Goal: Transaction & Acquisition: Book appointment/travel/reservation

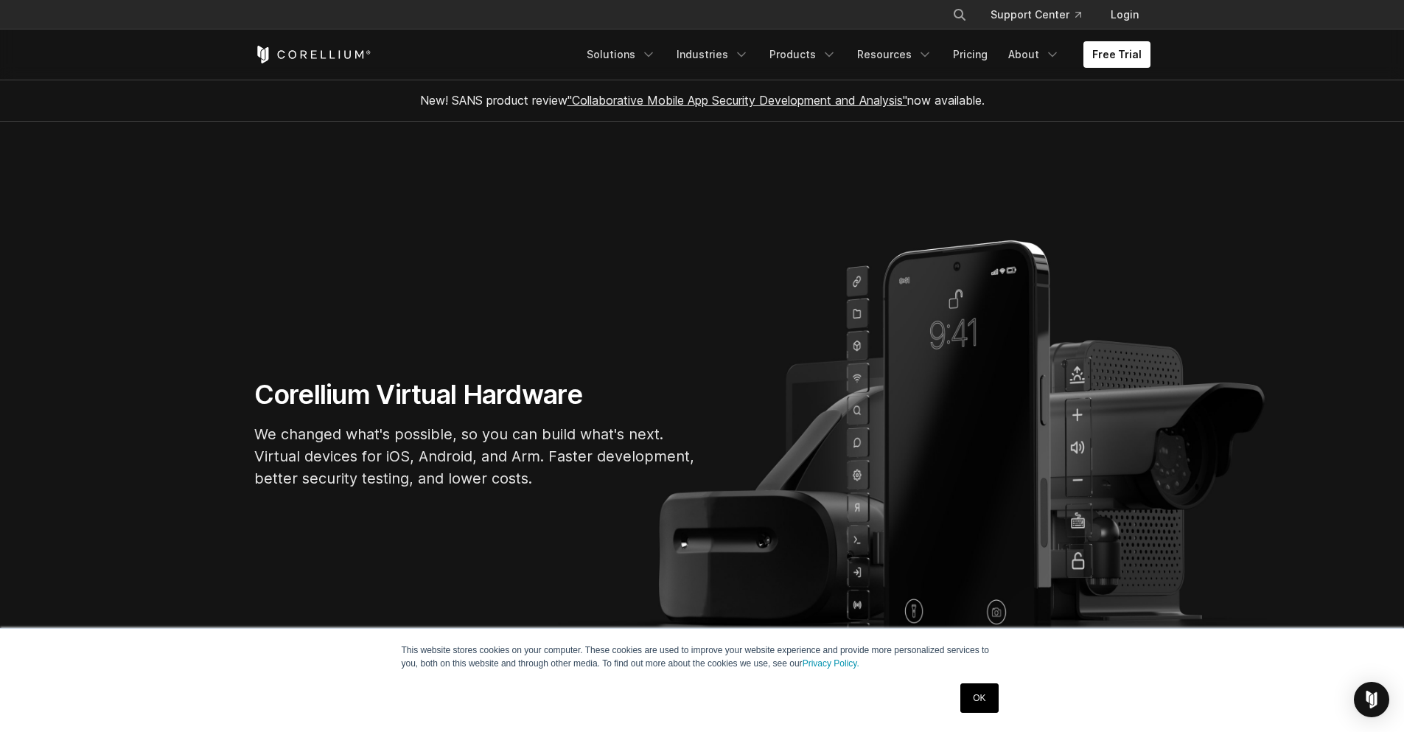
click at [988, 701] on link "OK" at bounding box center [980, 697] width 38 height 29
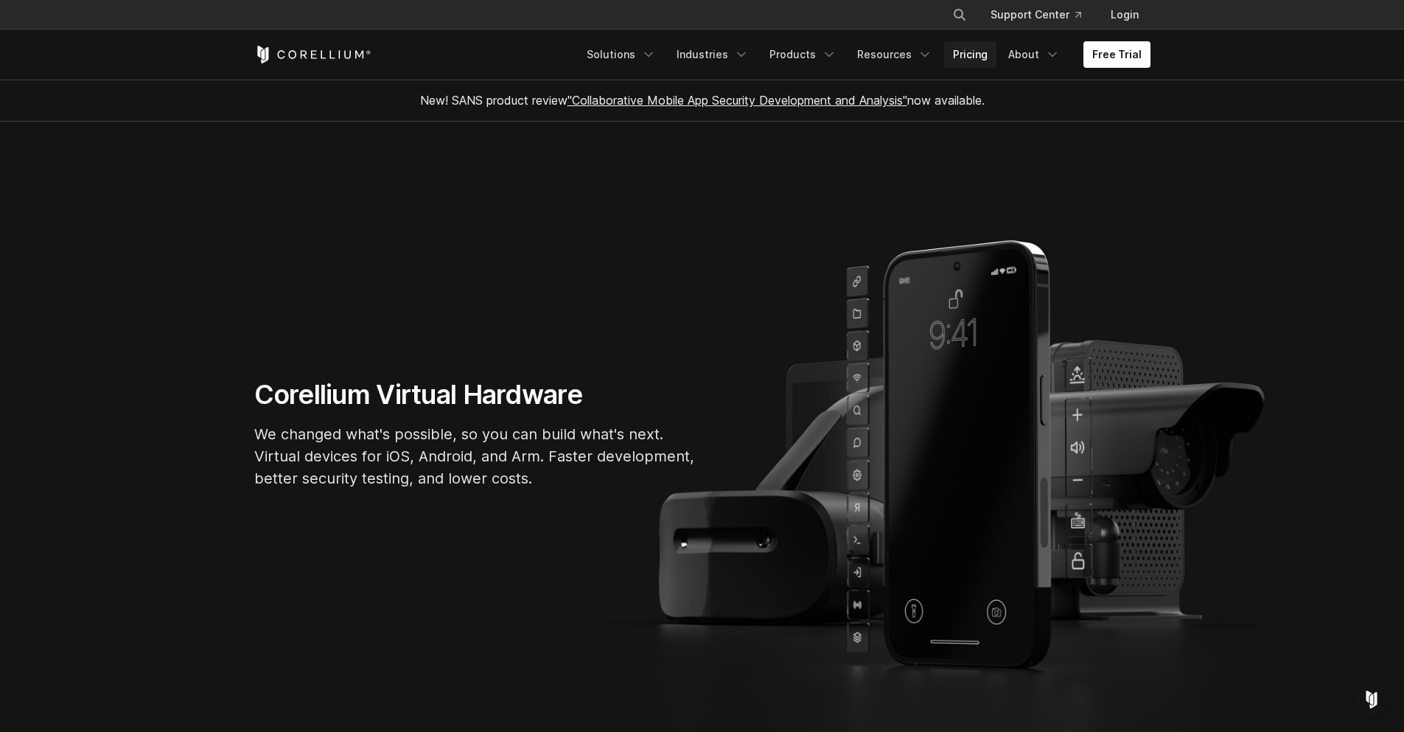
click at [985, 59] on link "Pricing" at bounding box center [970, 54] width 52 height 27
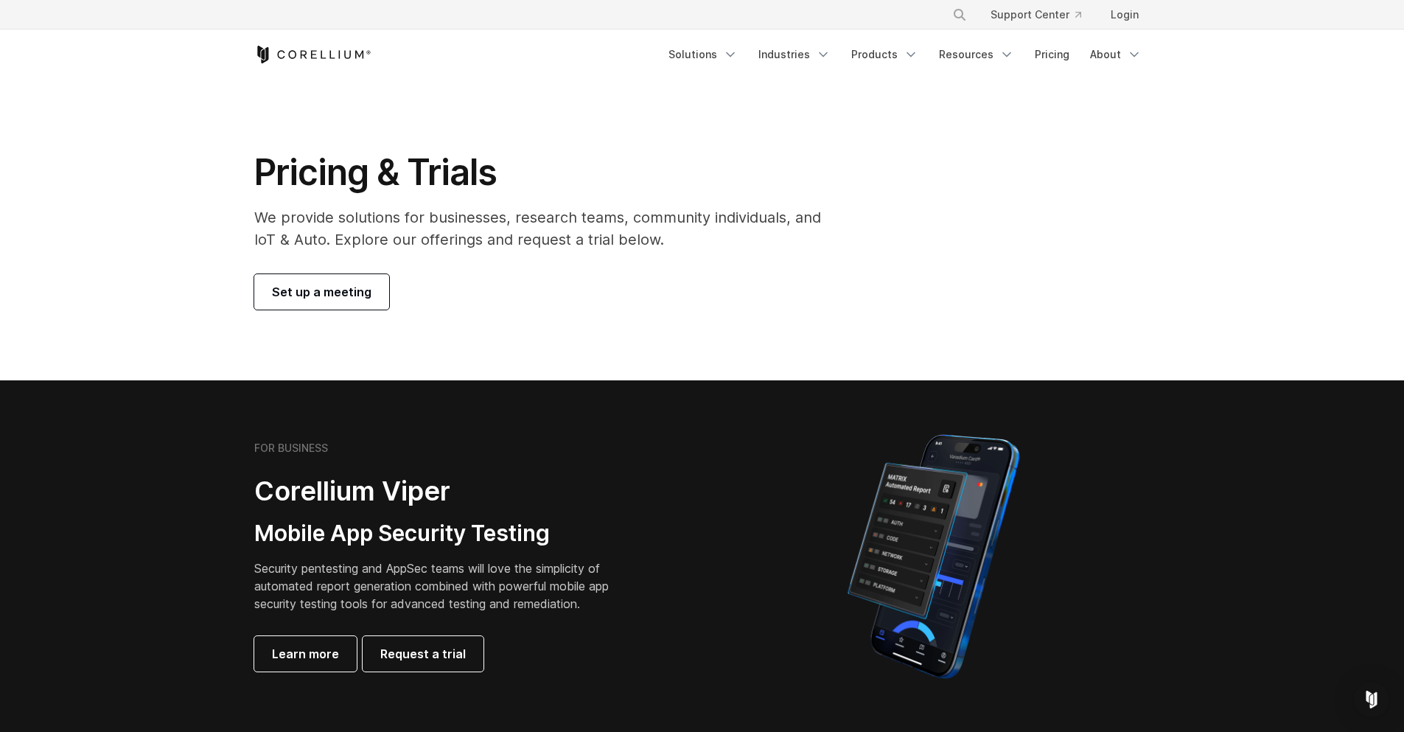
click at [295, 291] on span "Set up a meeting" at bounding box center [322, 292] width 100 height 18
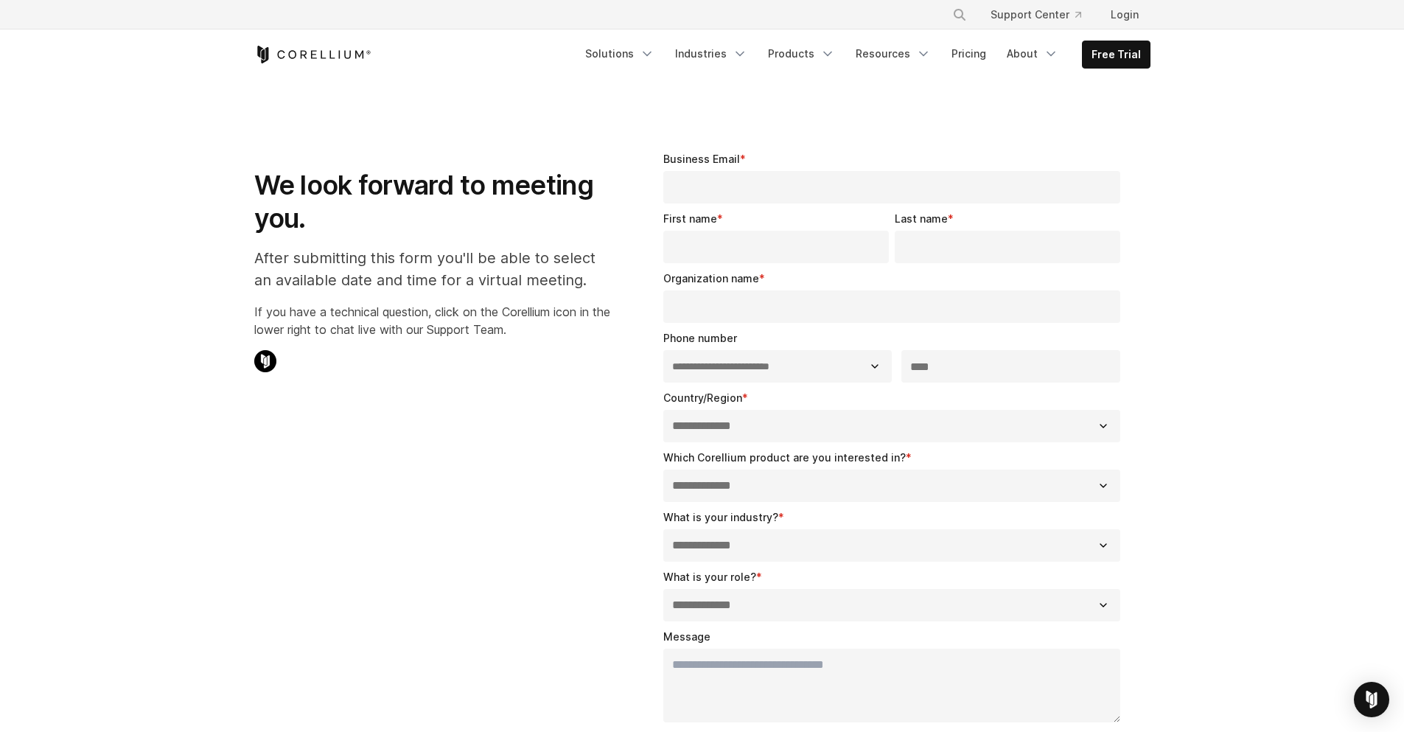
select select "**"
click at [915, 55] on link "Resources" at bounding box center [893, 54] width 93 height 27
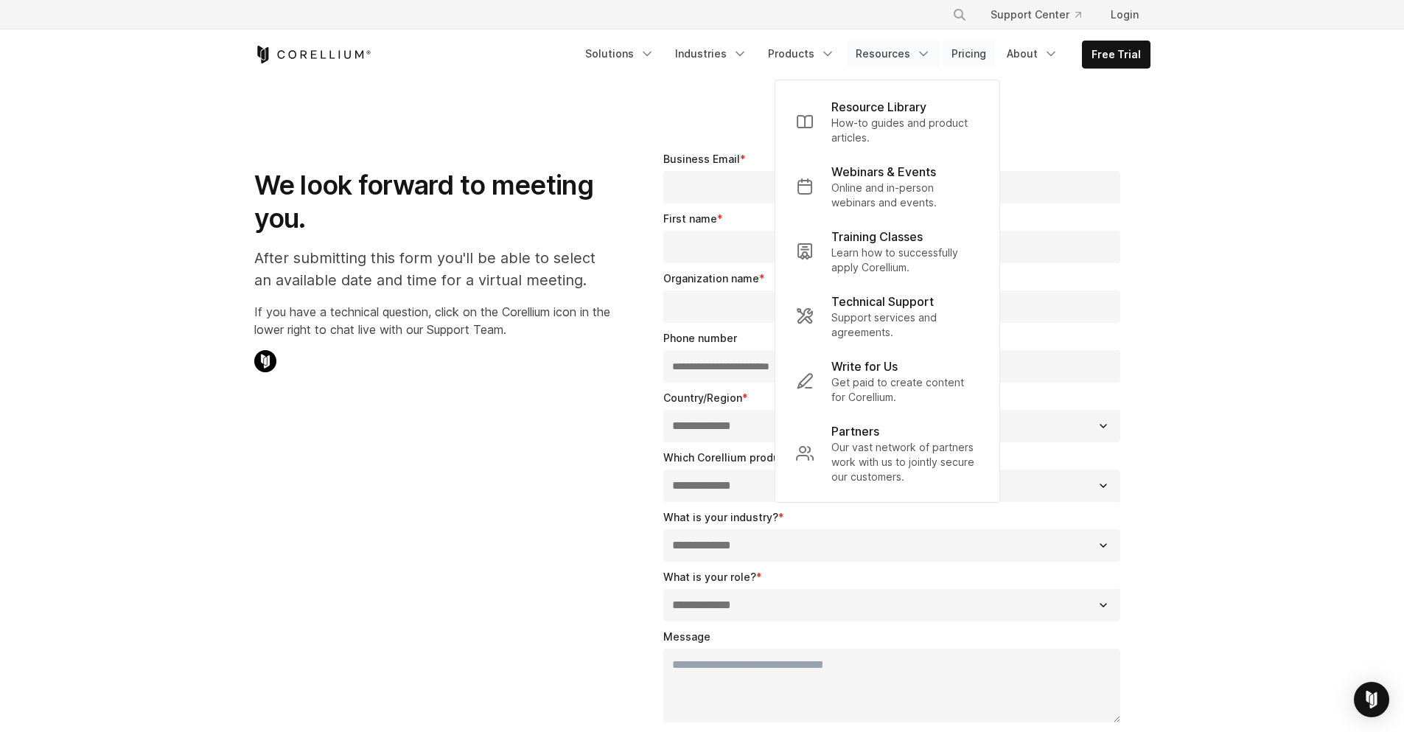
click at [974, 52] on link "Pricing" at bounding box center [969, 54] width 52 height 27
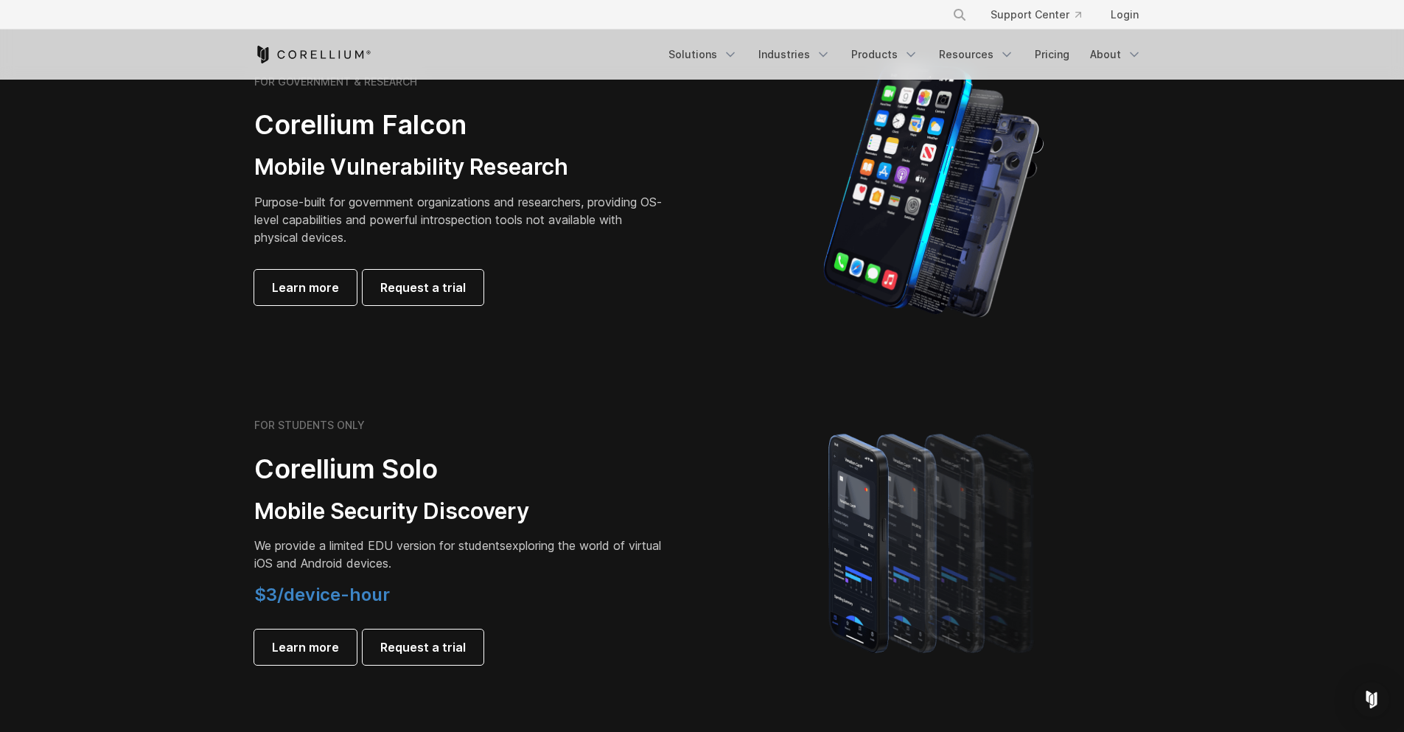
scroll to position [708, 0]
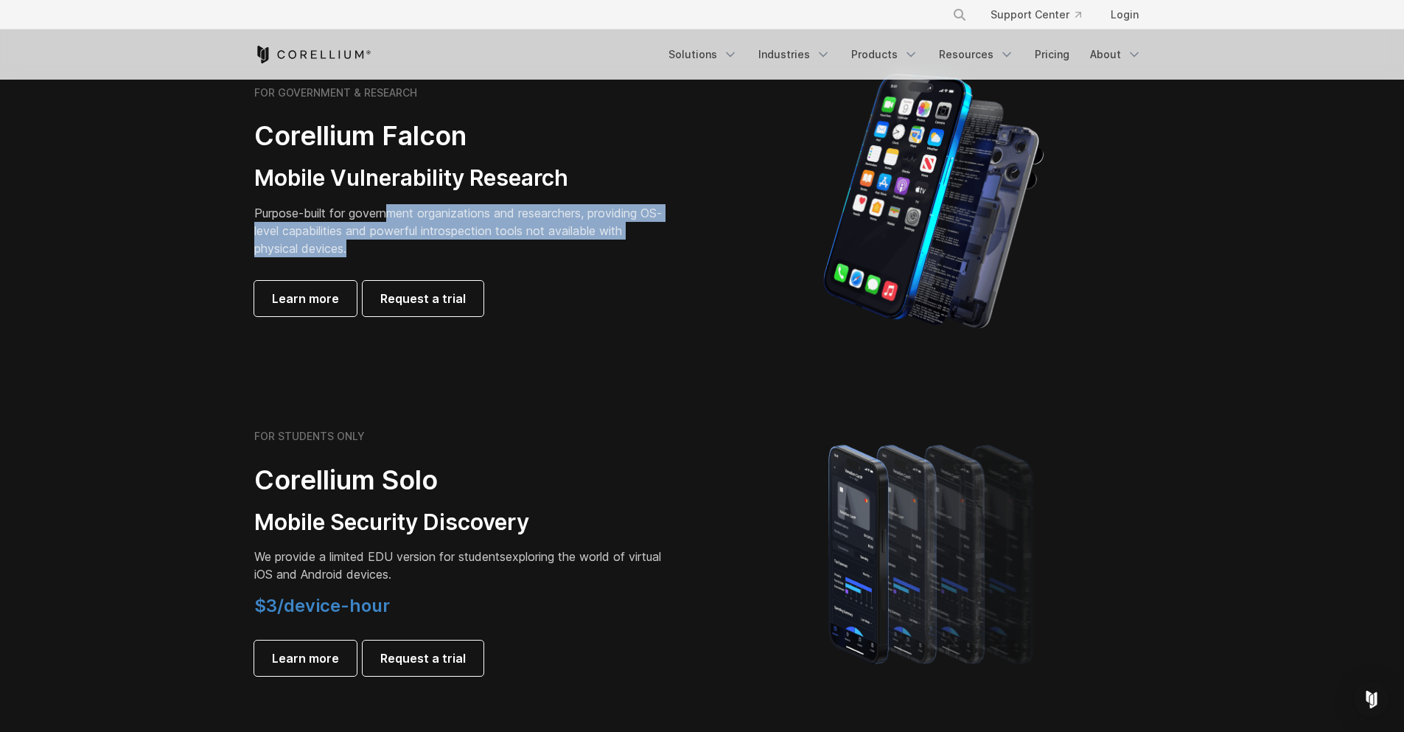
drag, startPoint x: 388, startPoint y: 210, endPoint x: 698, endPoint y: 242, distance: 312.0
click at [698, 242] on div "FOR GOVERNMENT & RESEARCH Corellium Falcon Mobile Vulnerability Research Purpos…" at bounding box center [471, 201] width 463 height 230
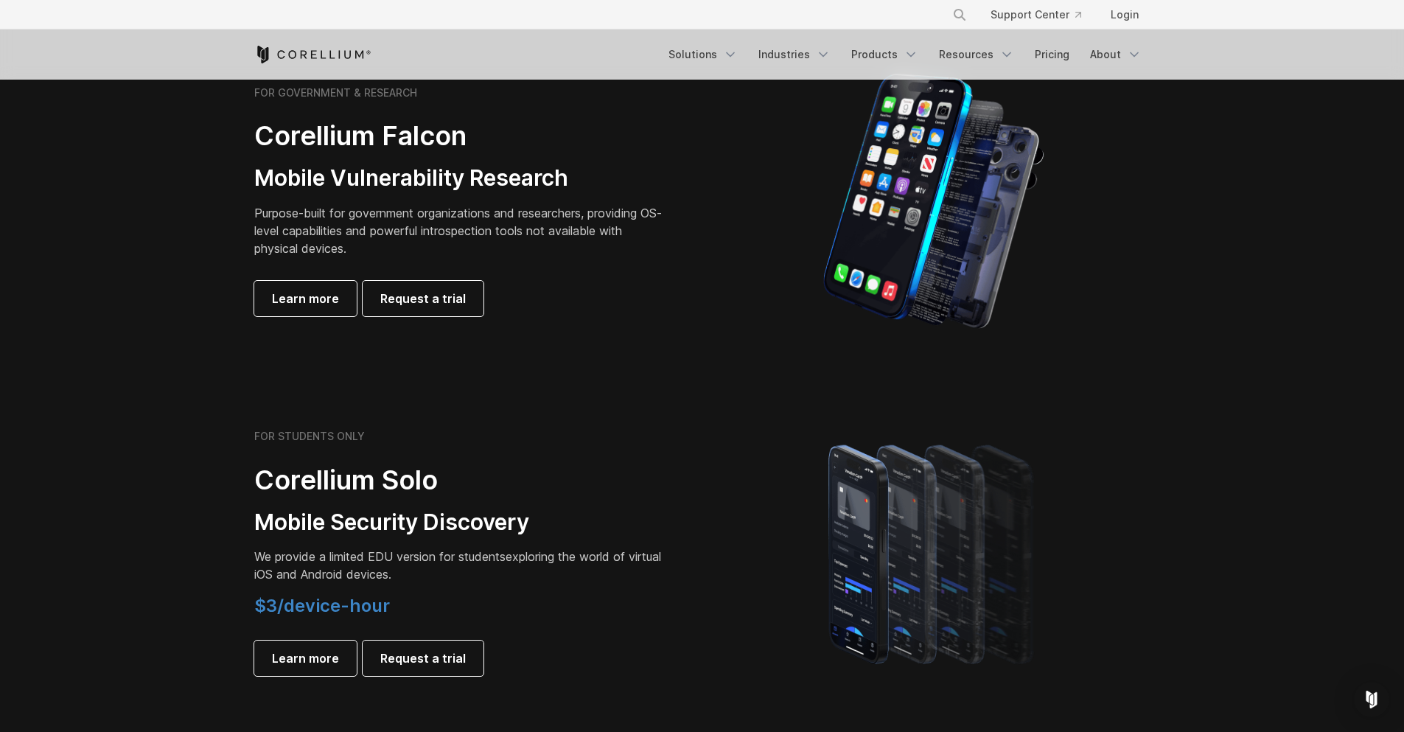
click at [638, 328] on div "FOR GOVERNMENT & RESEARCH Corellium Falcon Mobile Vulnerability Research Purpos…" at bounding box center [703, 201] width 926 height 258
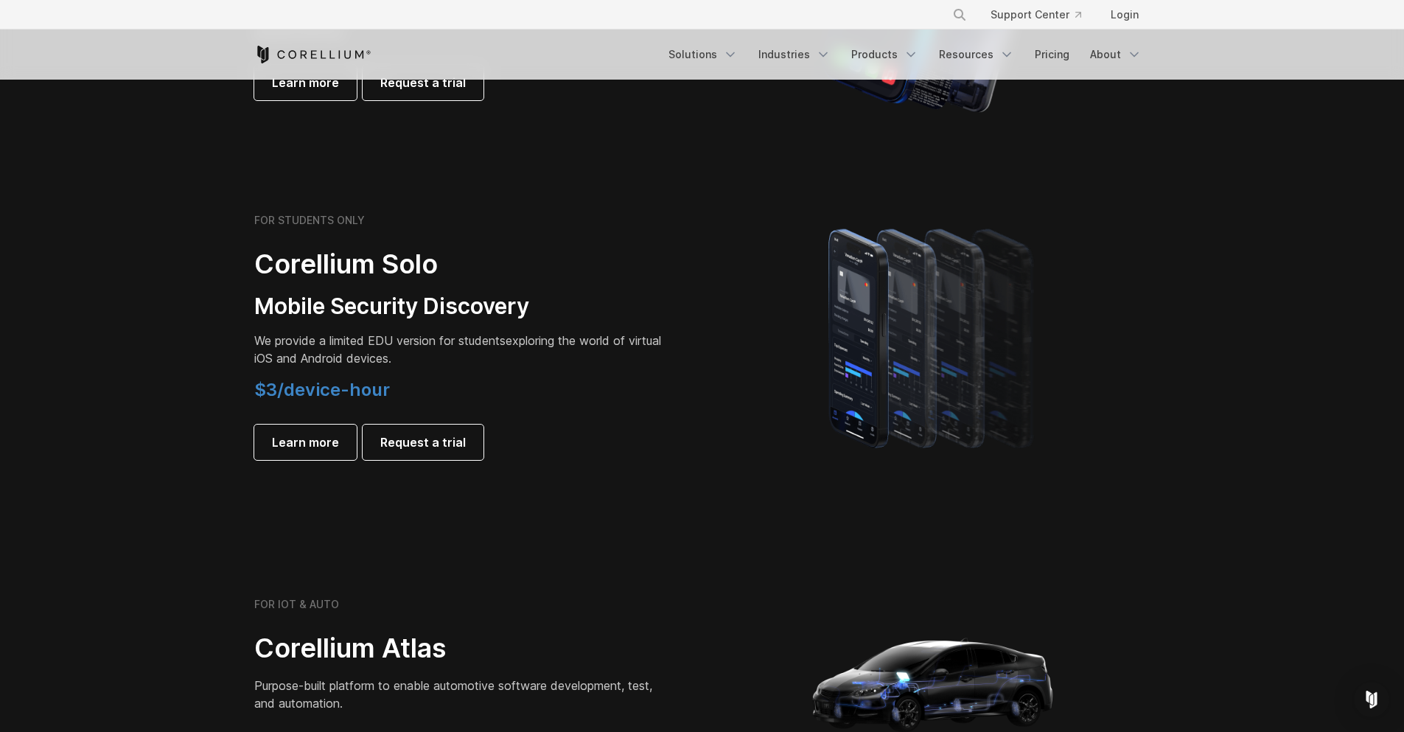
scroll to position [885, 0]
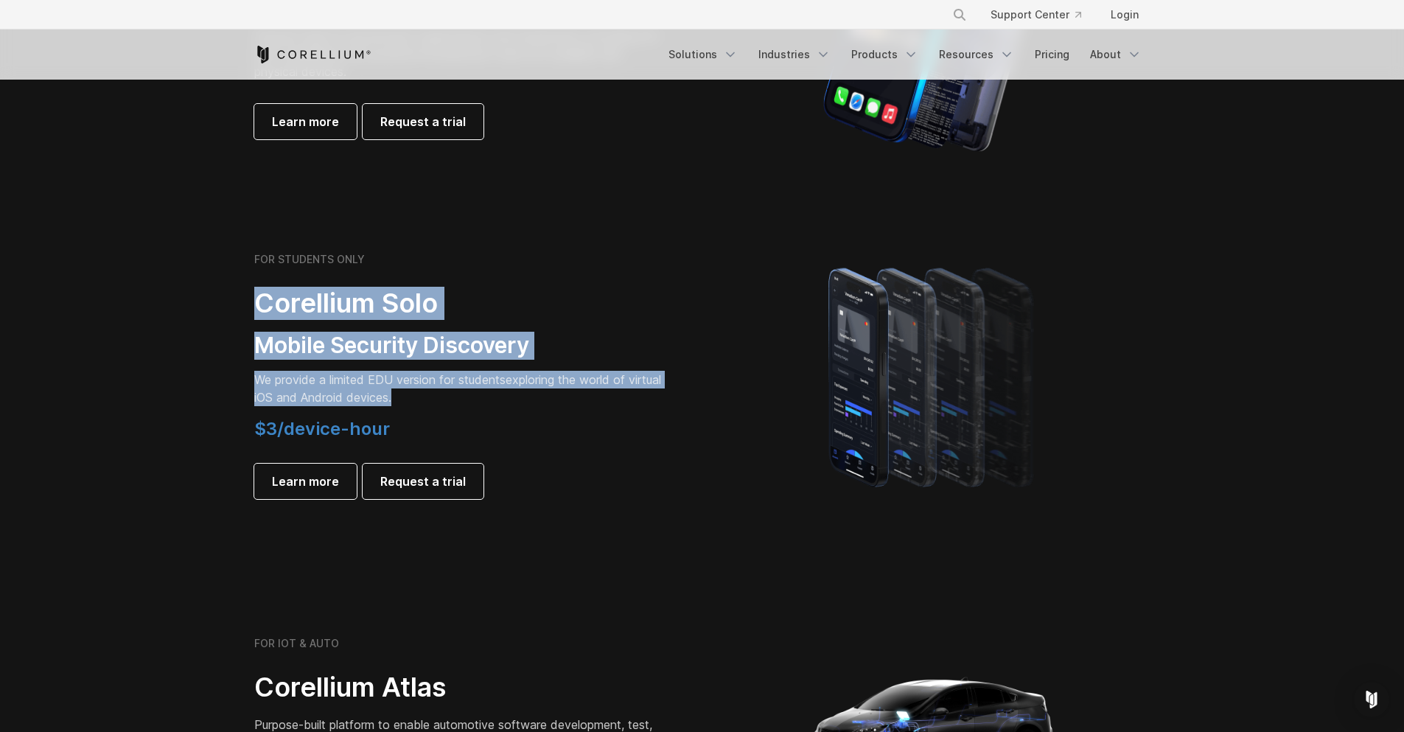
drag, startPoint x: 253, startPoint y: 307, endPoint x: 273, endPoint y: 217, distance: 92.1
click at [472, 406] on div "FOR STUDENTS ONLY Corellium Solo Mobile Security Discovery We provide a limited…" at bounding box center [471, 376] width 463 height 246
drag, startPoint x: 240, startPoint y: 274, endPoint x: 400, endPoint y: 386, distance: 194.7
click at [491, 388] on section "FOR STUDENTS ONLY Corellium Solo Mobile Security Discovery We provide a limited…" at bounding box center [702, 376] width 1404 height 352
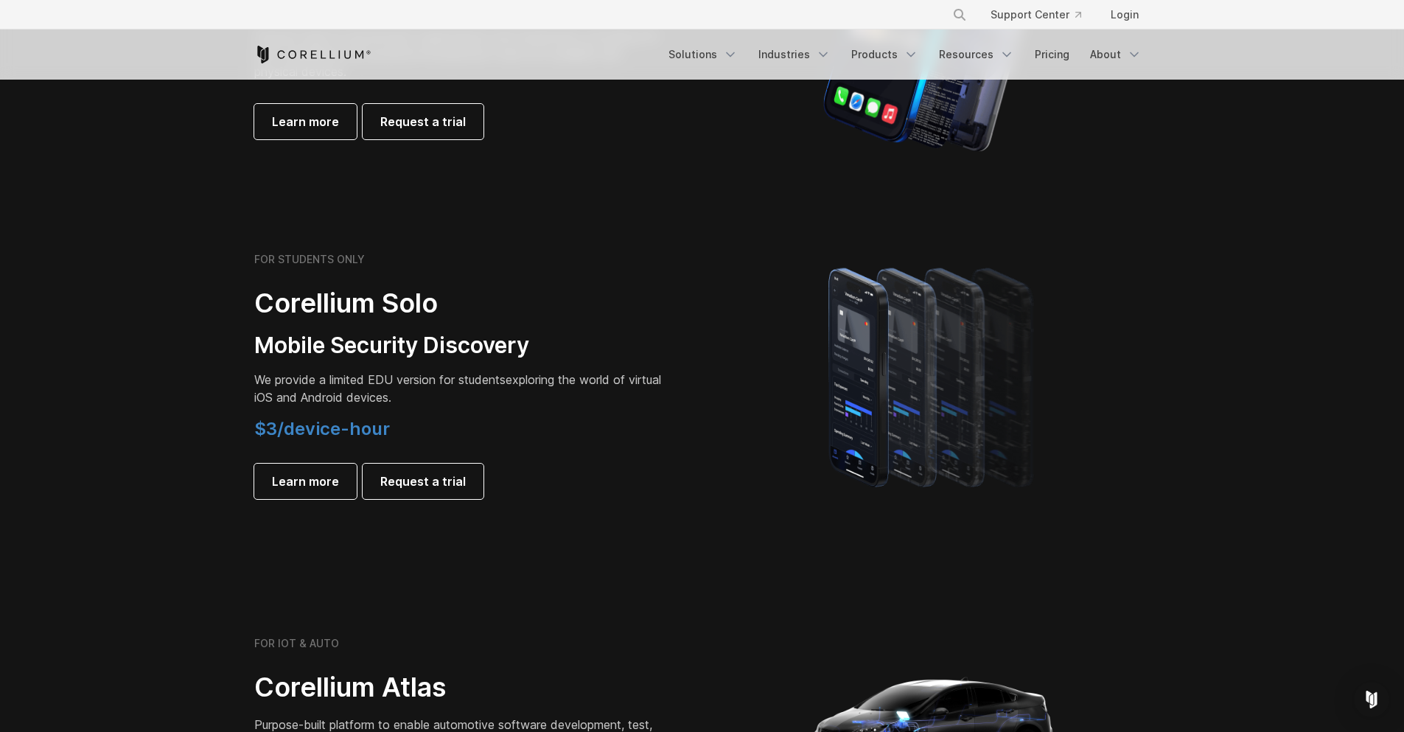
click at [486, 421] on h4 "$3/device-hour" at bounding box center [460, 429] width 413 height 22
drag, startPoint x: 233, startPoint y: 431, endPoint x: 389, endPoint y: 428, distance: 156.3
click at [389, 428] on section "FOR STUDENTS ONLY Corellium Solo Mobile Security Discovery We provide a limited…" at bounding box center [702, 376] width 1404 height 352
click at [608, 460] on div "$3/device-hour Learn more Request a trial" at bounding box center [460, 458] width 413 height 81
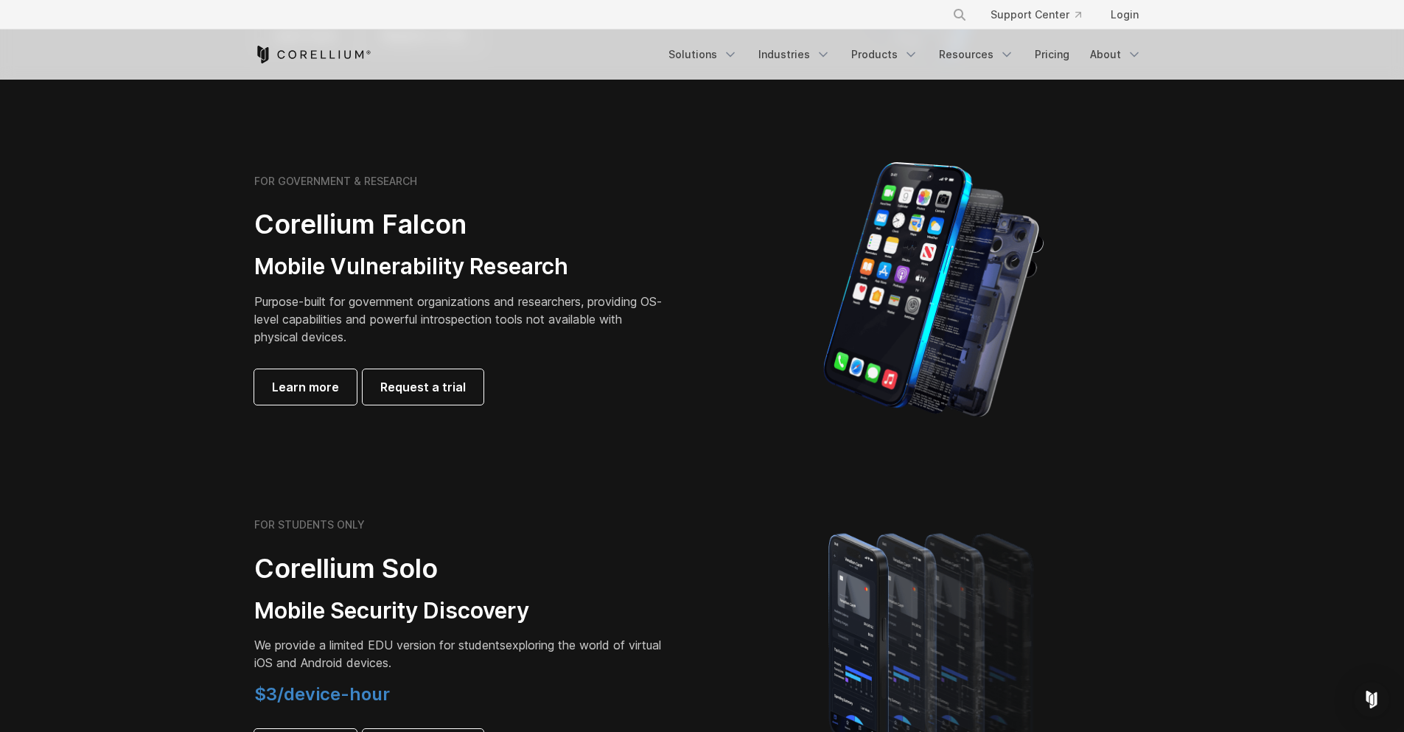
scroll to position [531, 0]
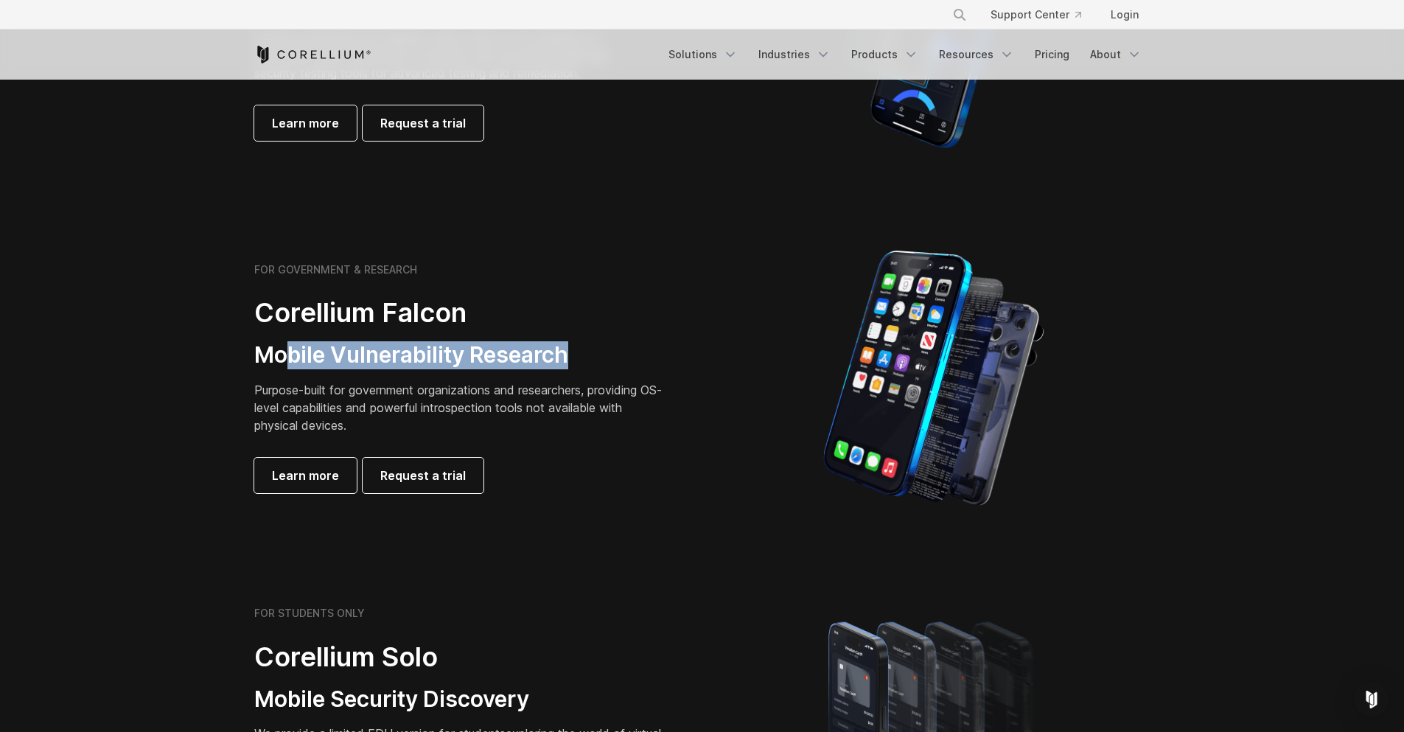
drag, startPoint x: 302, startPoint y: 361, endPoint x: 605, endPoint y: 365, distance: 303.0
click at [605, 365] on h3 "Mobile Vulnerability Research" at bounding box center [460, 355] width 413 height 28
click at [626, 476] on div "Learn more Request a trial" at bounding box center [460, 475] width 413 height 35
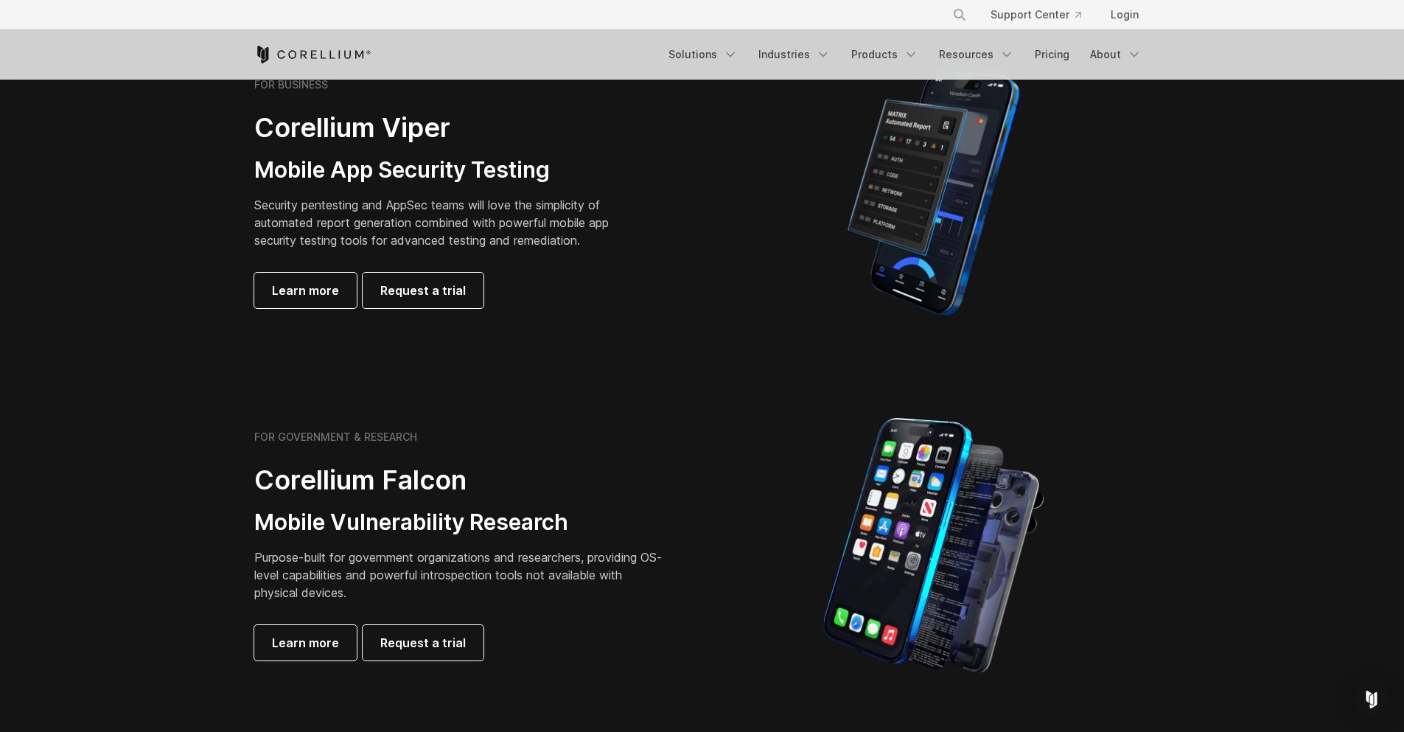
scroll to position [354, 0]
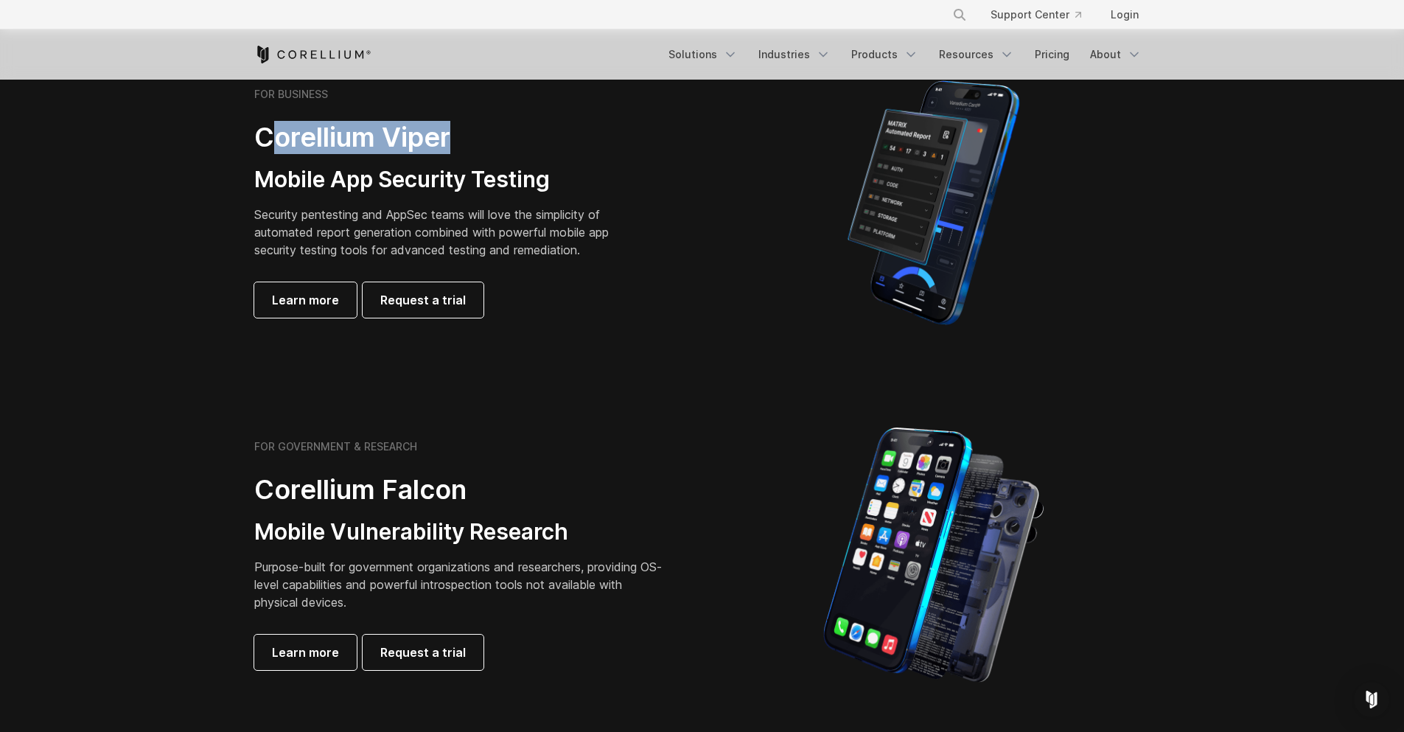
drag, startPoint x: 379, startPoint y: 149, endPoint x: 483, endPoint y: 149, distance: 103.9
click at [483, 149] on h2 "Corellium Viper" at bounding box center [442, 137] width 377 height 33
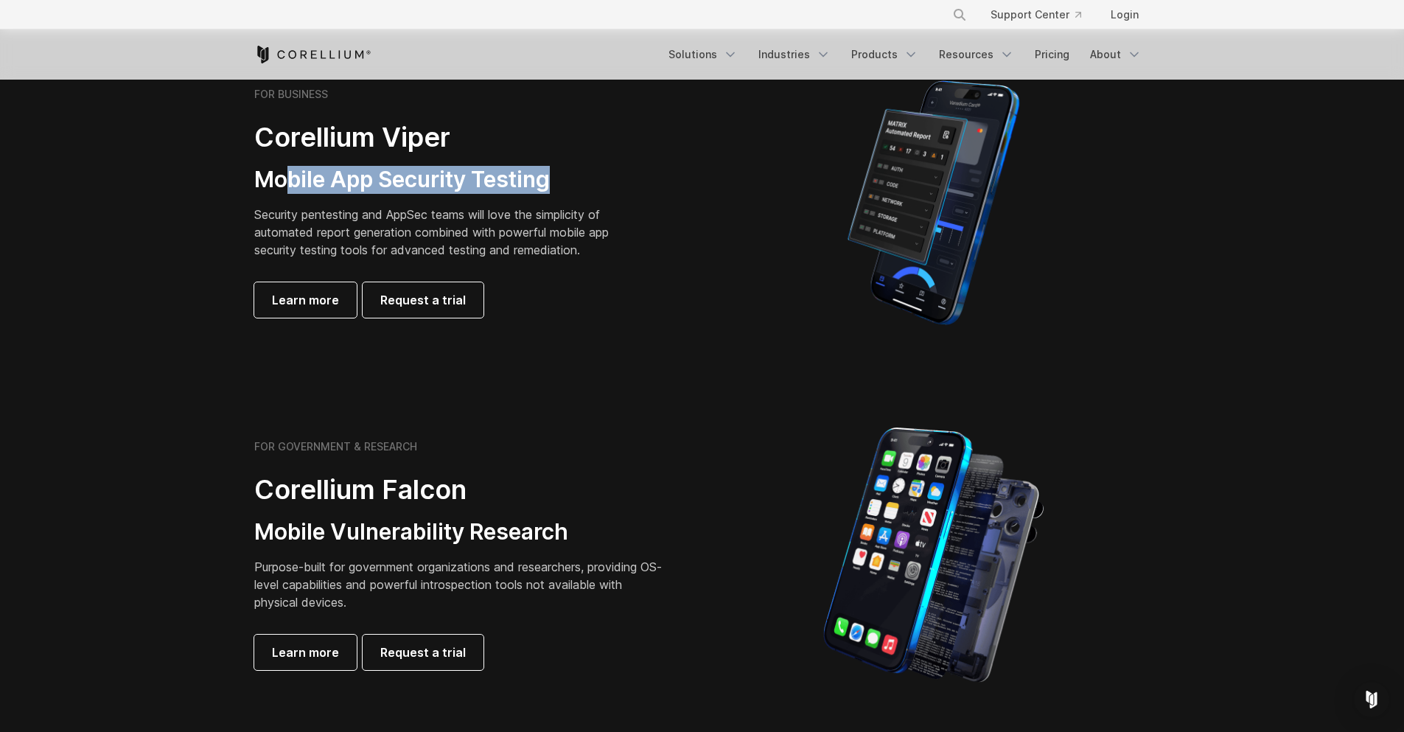
drag, startPoint x: 290, startPoint y: 170, endPoint x: 670, endPoint y: 204, distance: 381.9
click at [680, 188] on div "FOR BUSINESS Corellium Viper Mobile App Security Testing Security pentesting an…" at bounding box center [471, 203] width 463 height 230
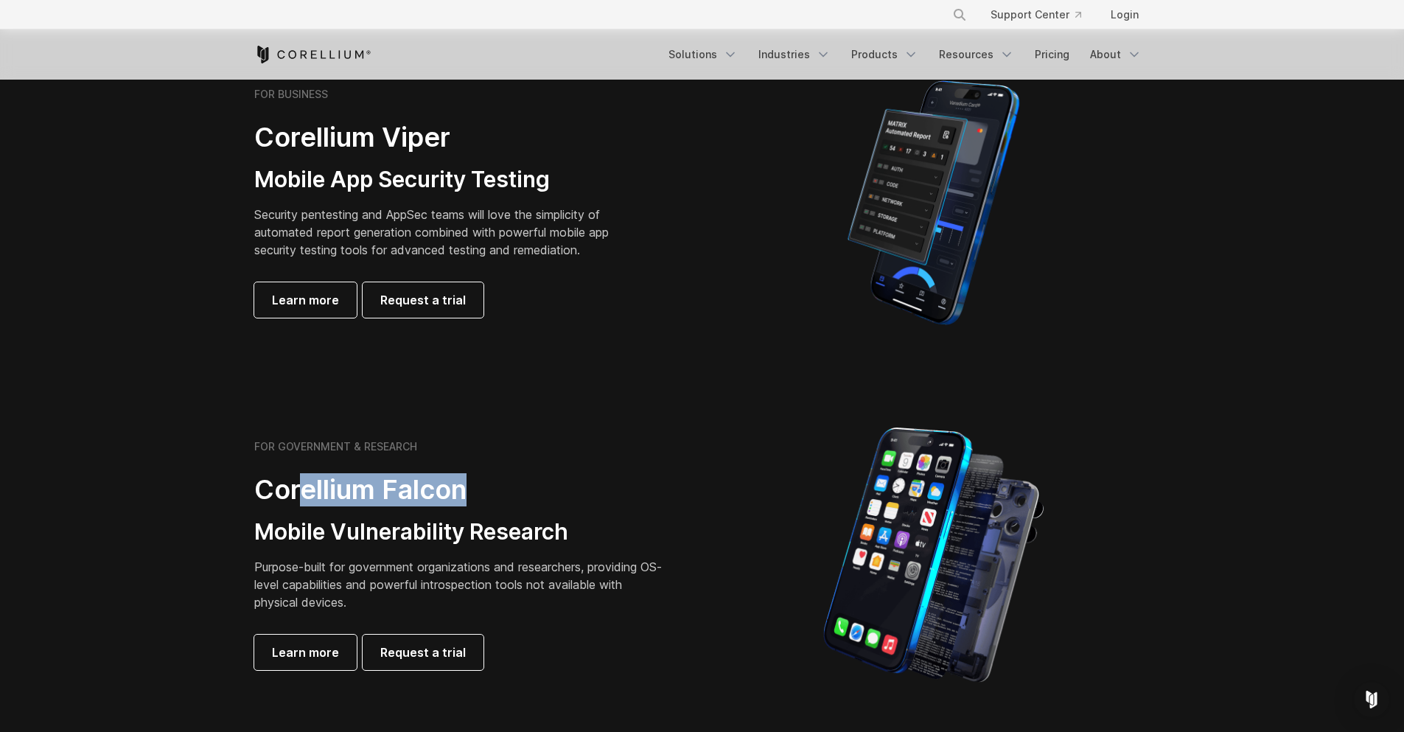
drag, startPoint x: 299, startPoint y: 497, endPoint x: 629, endPoint y: 491, distance: 329.6
click at [628, 491] on h2 "Corellium Falcon" at bounding box center [460, 489] width 413 height 33
click at [624, 551] on div "FOR GOVERNMENT & RESEARCH Corellium Falcon Mobile Vulnerability Research Purpos…" at bounding box center [460, 555] width 413 height 230
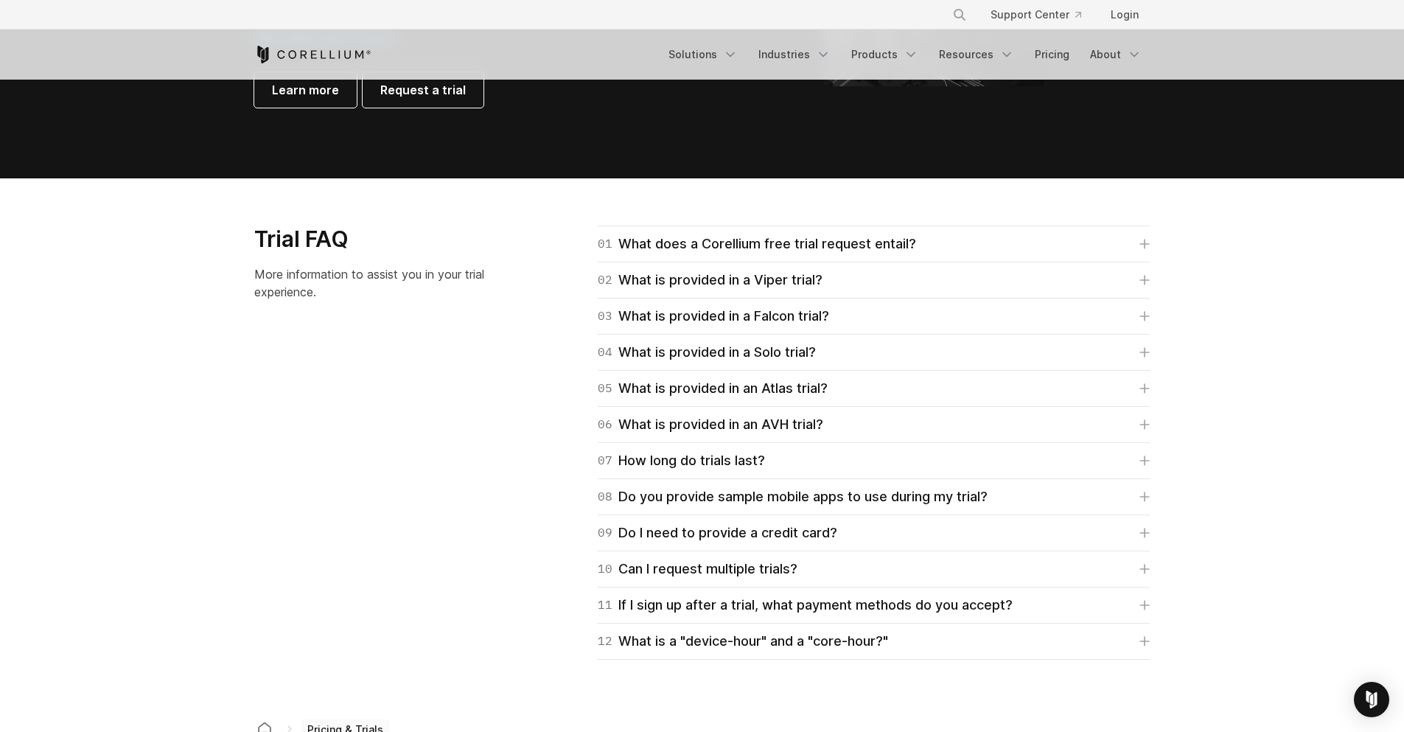
scroll to position [2035, 0]
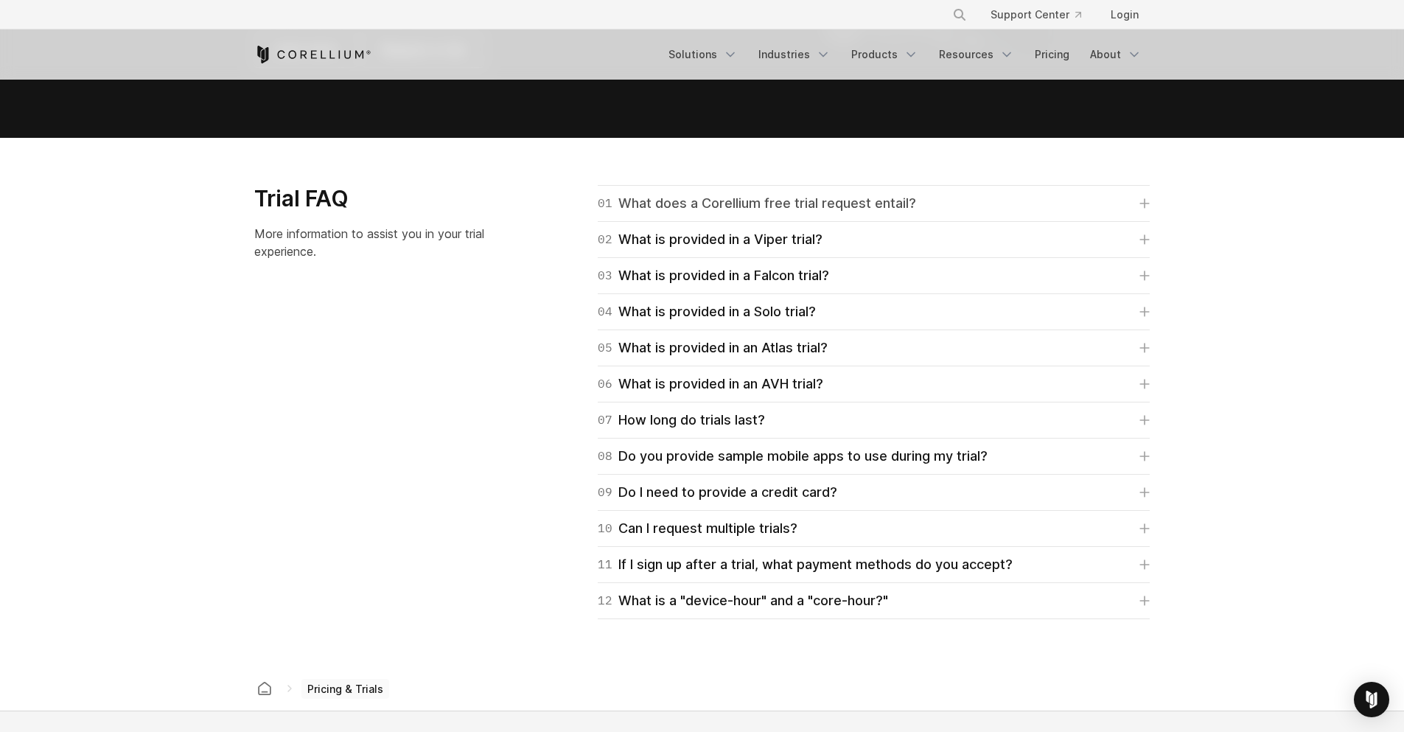
click at [773, 201] on div "01 What does a Corellium free trial request entail?" at bounding box center [757, 203] width 318 height 21
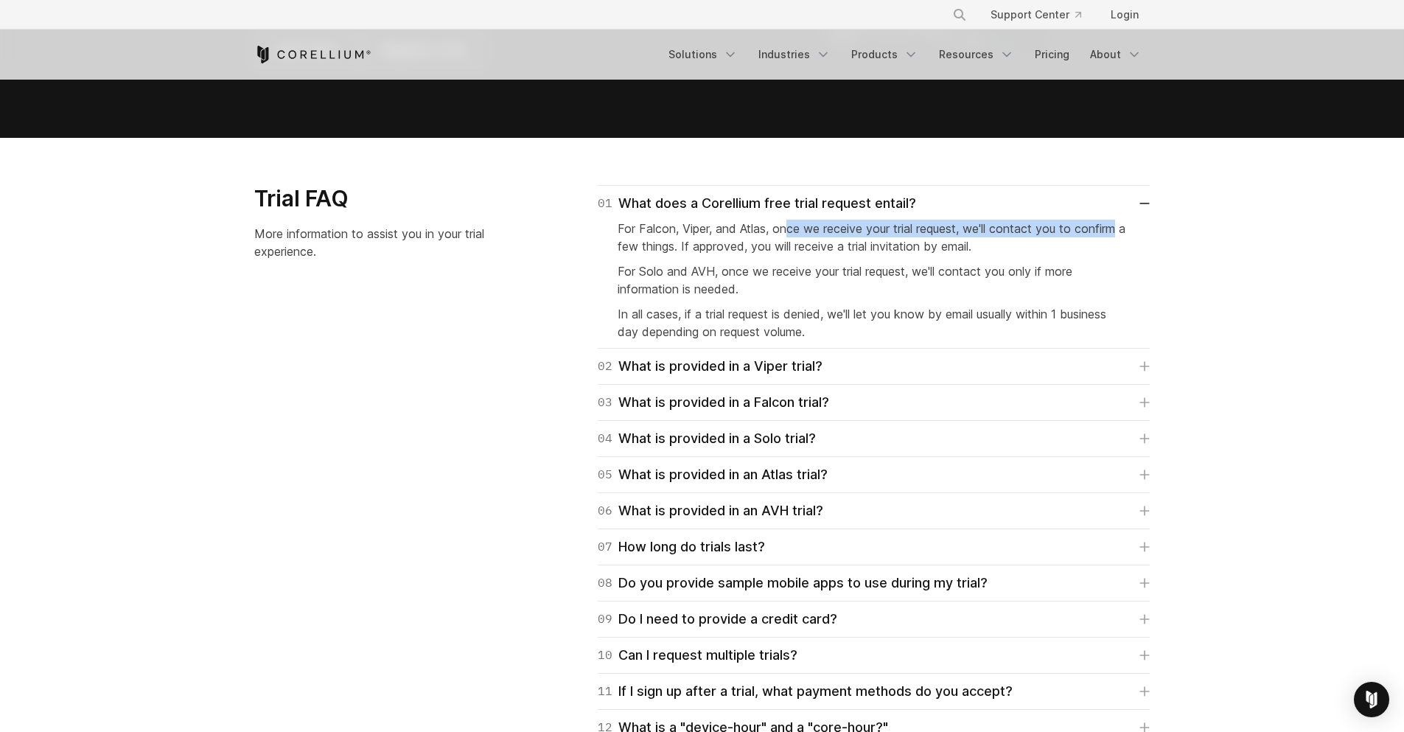
drag, startPoint x: 792, startPoint y: 234, endPoint x: 1157, endPoint y: 315, distance: 373.7
click at [1140, 233] on div "01 What does a Corellium free trial request entail? For Falcon, Viper, and Atla…" at bounding box center [874, 267] width 552 height 164
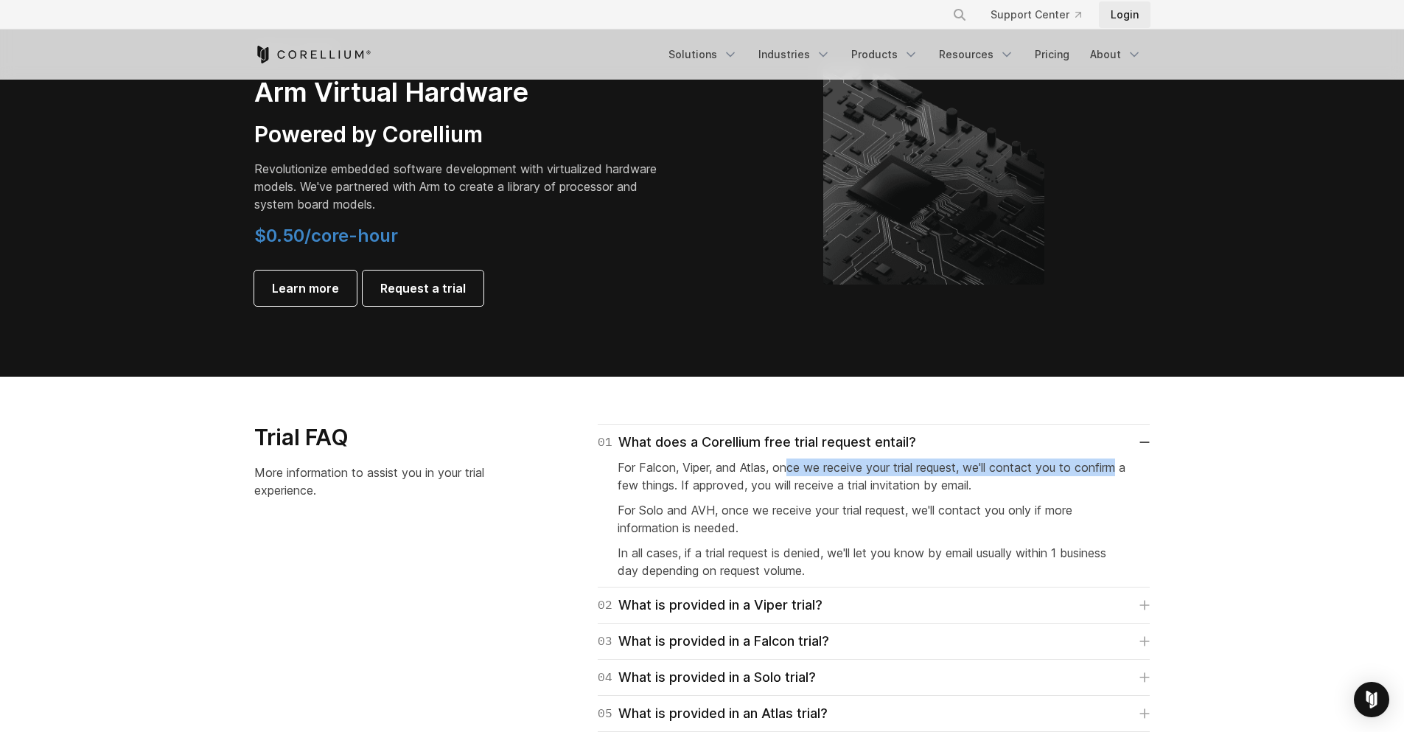
scroll to position [1592, 0]
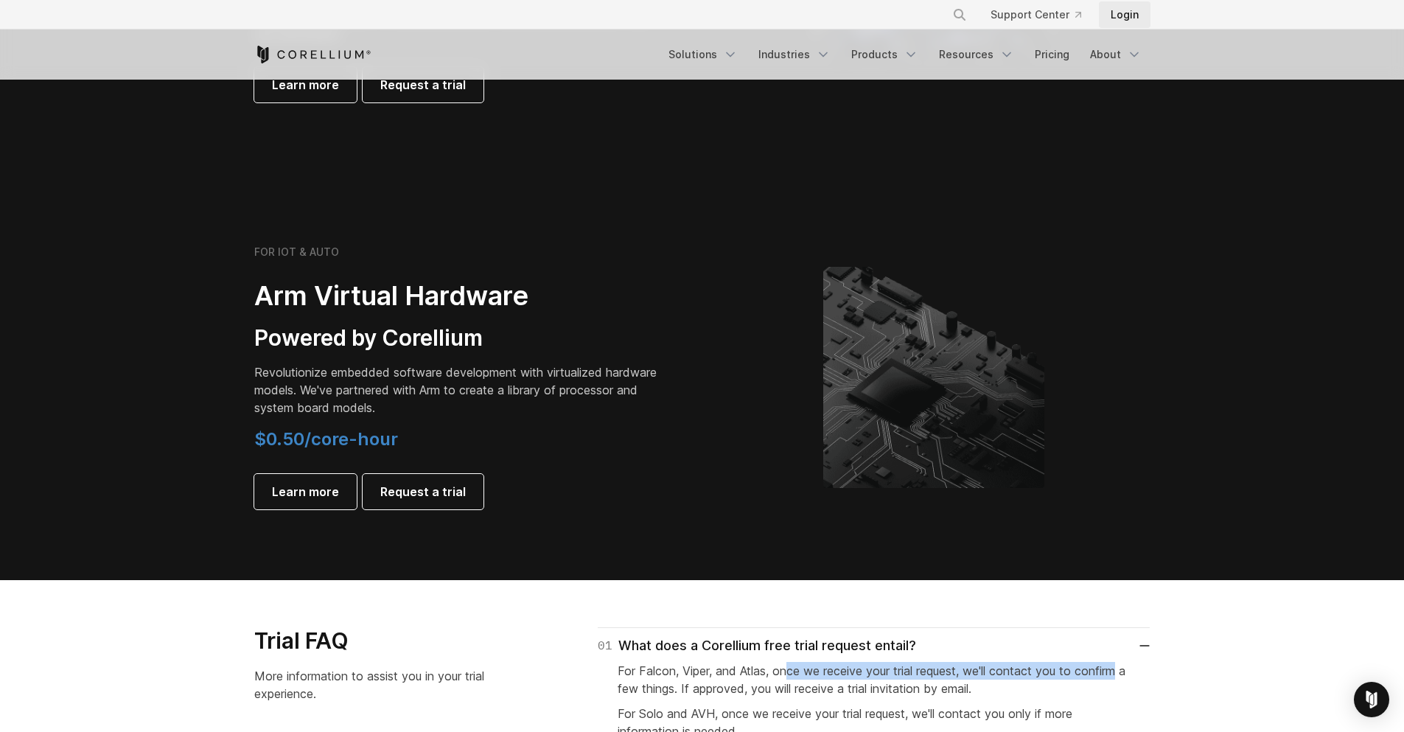
click at [1119, 17] on link "Login" at bounding box center [1125, 14] width 52 height 27
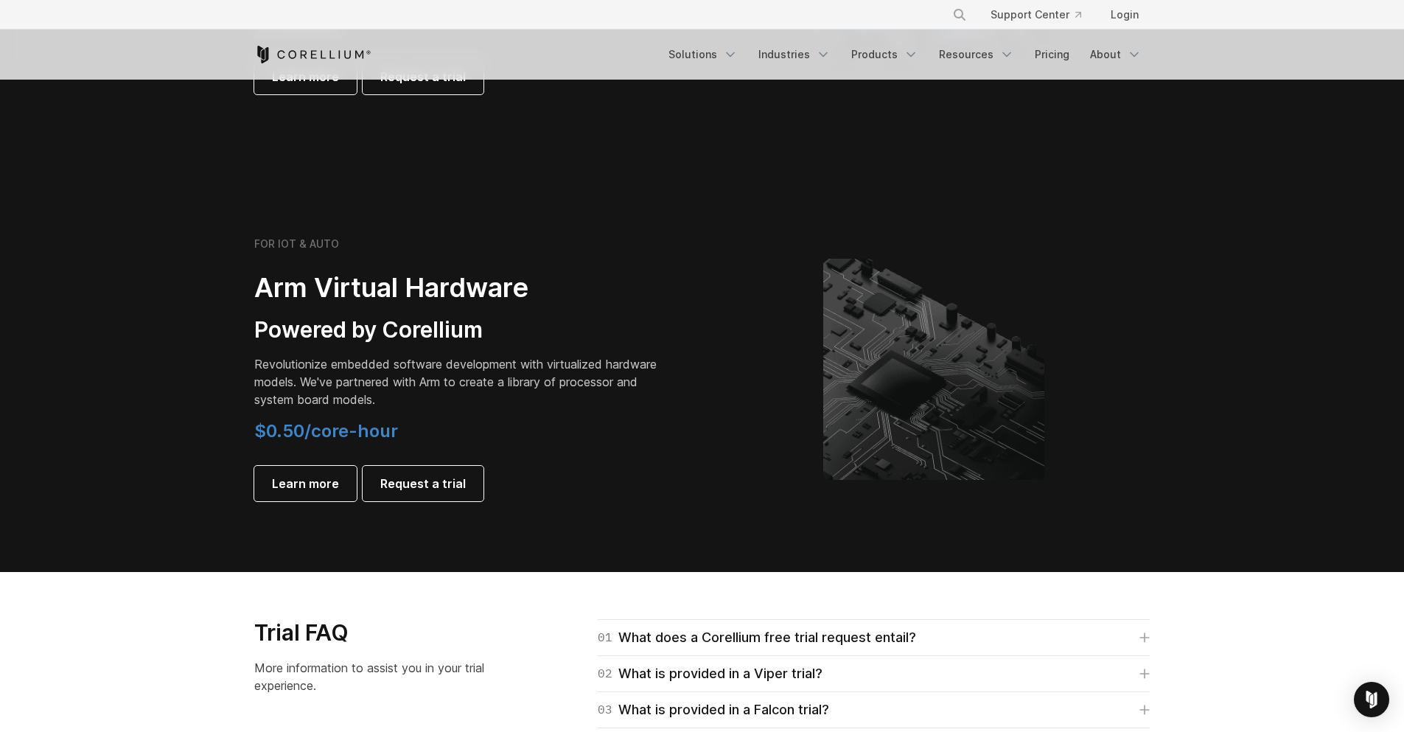
scroll to position [1681, 0]
